Goal: Task Accomplishment & Management: Complete application form

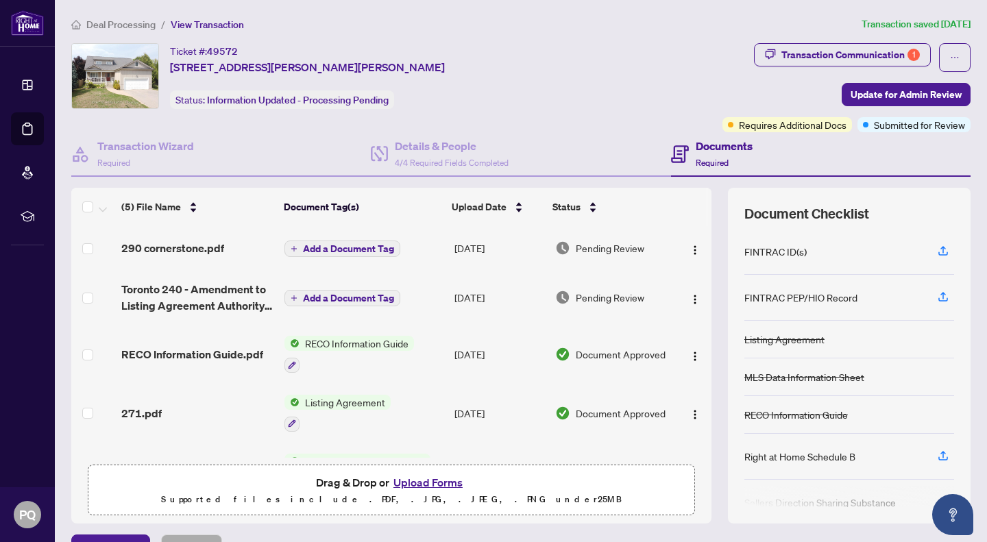
click at [874, 89] on span "Update for Admin Review" at bounding box center [905, 95] width 111 height 22
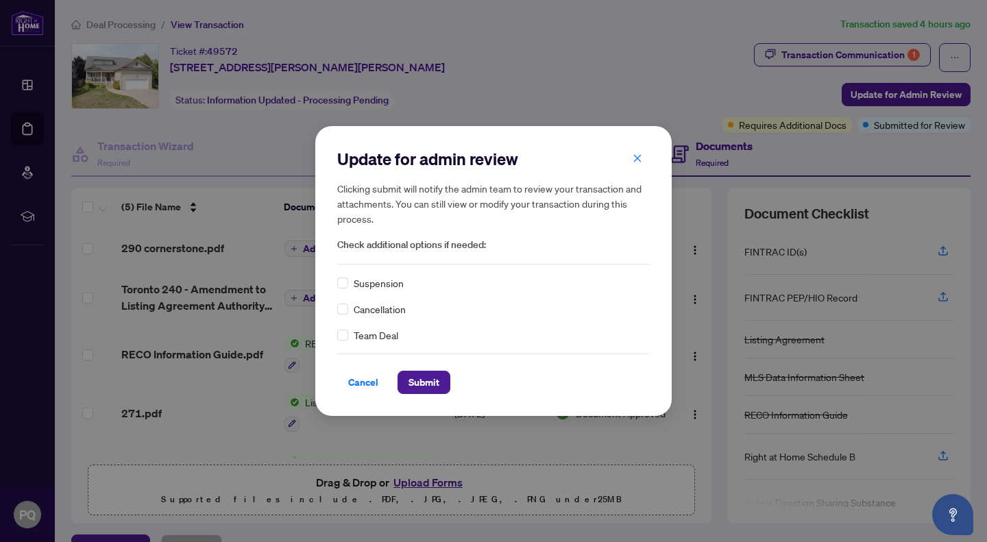
click at [378, 384] on span "Cancel" at bounding box center [363, 382] width 30 height 22
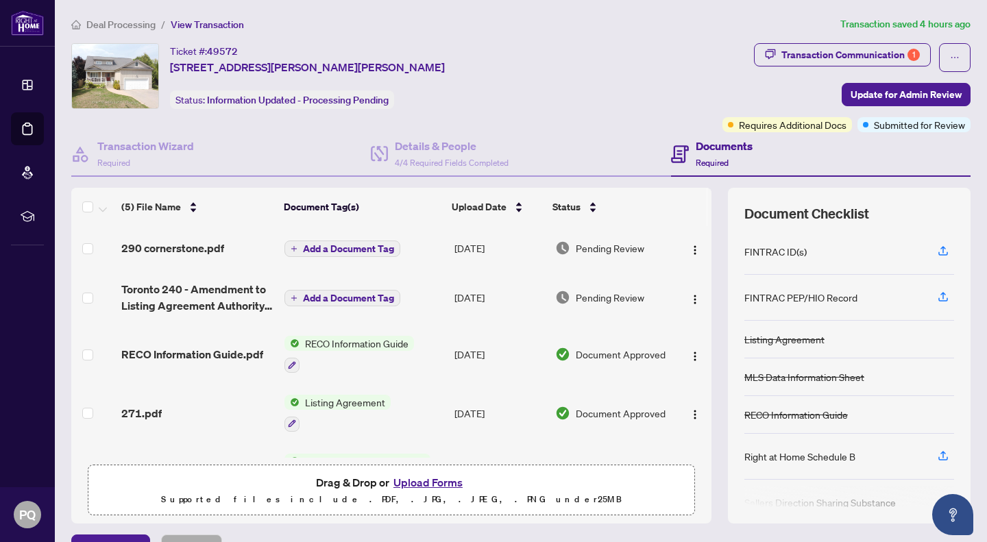
click at [428, 482] on button "Upload Forms" at bounding box center [427, 482] width 77 height 18
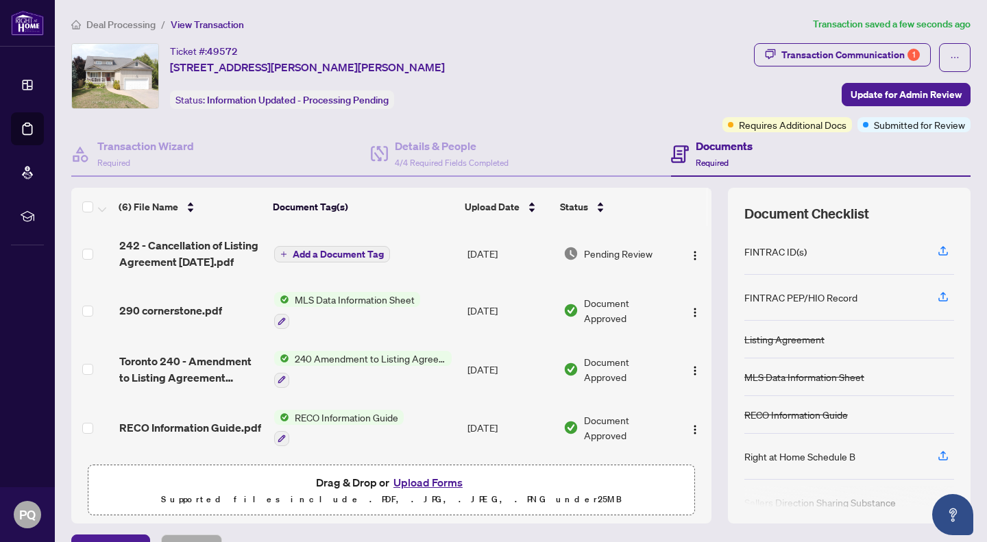
click at [867, 60] on div "Transaction Communication 1" at bounding box center [850, 55] width 138 height 22
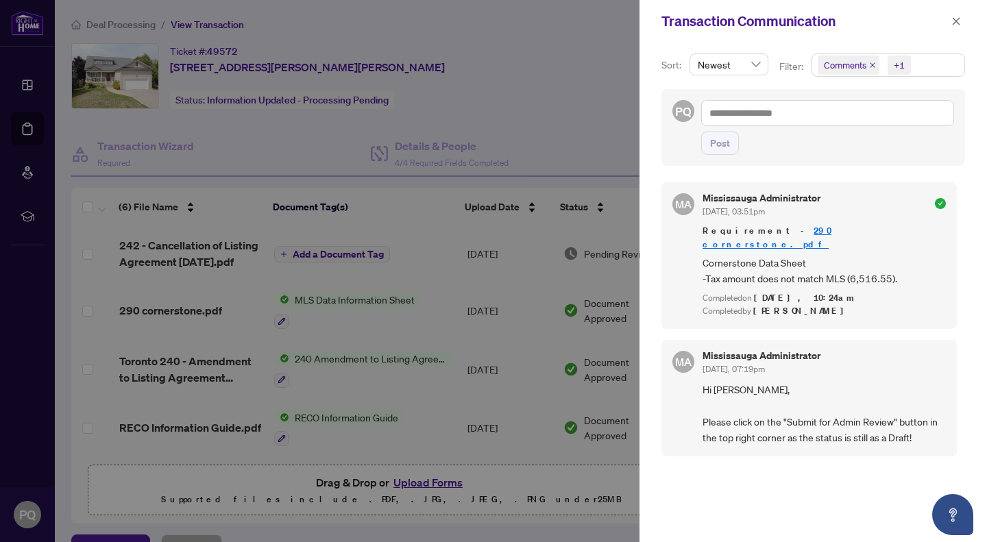
click at [599, 153] on div at bounding box center [493, 271] width 987 height 542
click at [961, 27] on button "button" at bounding box center [956, 21] width 18 height 16
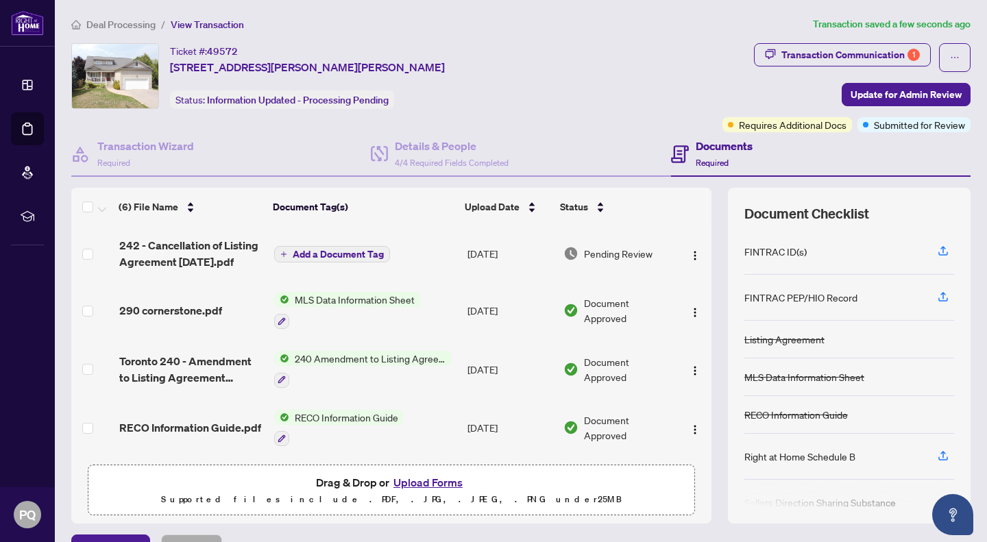
click at [887, 90] on span "Update for Admin Review" at bounding box center [905, 95] width 111 height 22
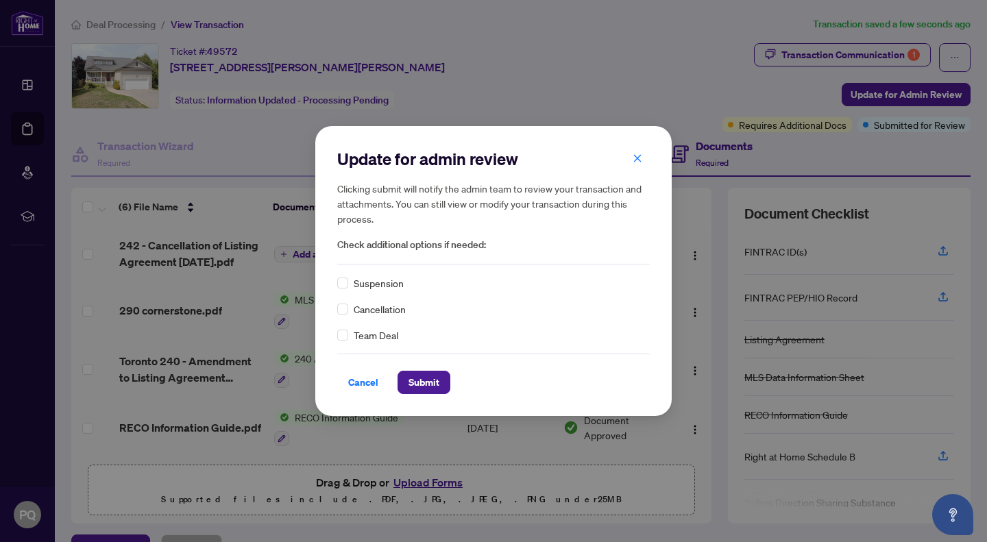
click at [348, 306] on div "Cancellation" at bounding box center [493, 308] width 312 height 15
click at [417, 383] on span "Submit" at bounding box center [423, 382] width 31 height 22
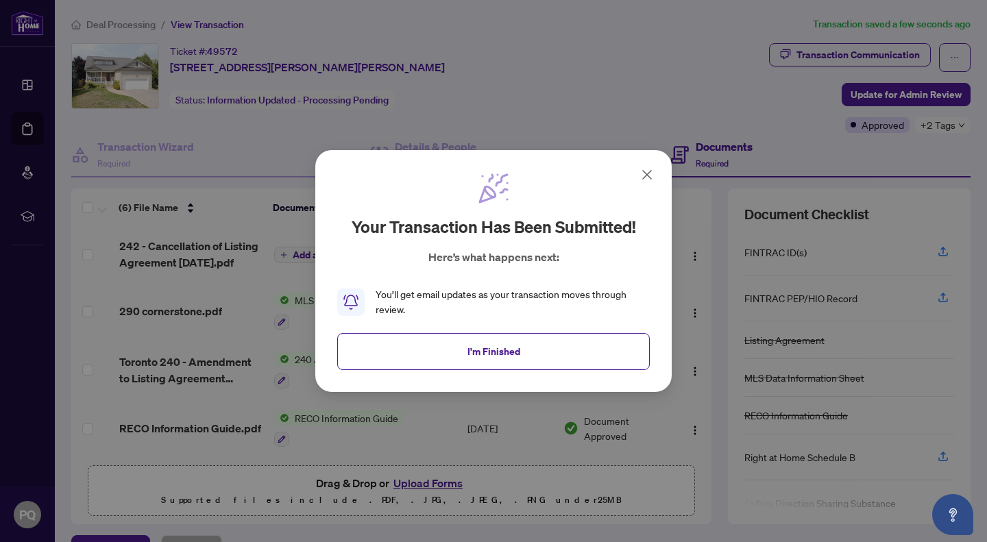
click at [477, 351] on span "I'm Finished" at bounding box center [493, 352] width 53 height 22
